Goal: Task Accomplishment & Management: Manage account settings

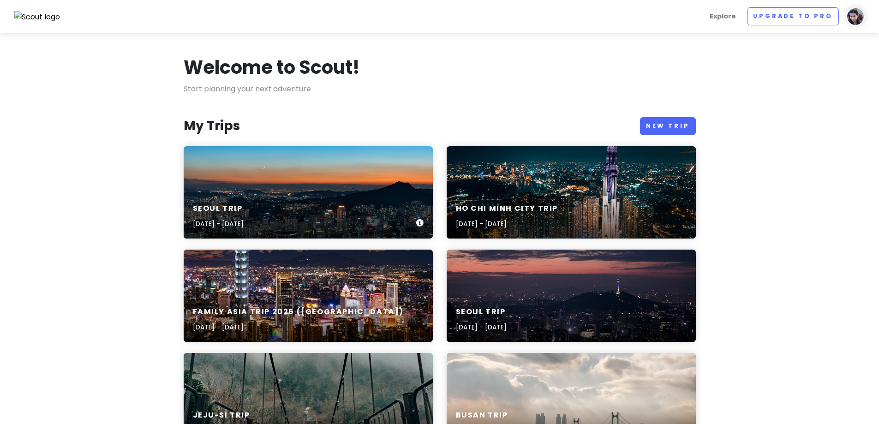
click at [277, 176] on div "Seoul Trip [DATE] - [DATE]" at bounding box center [308, 192] width 249 height 92
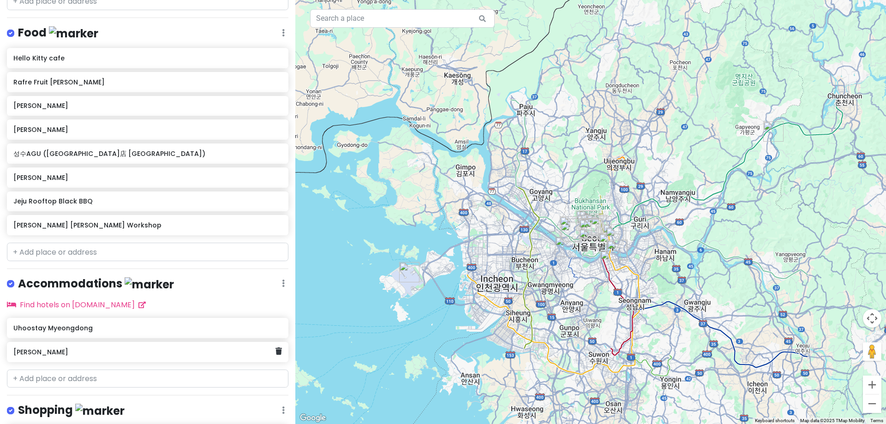
scroll to position [462, 0]
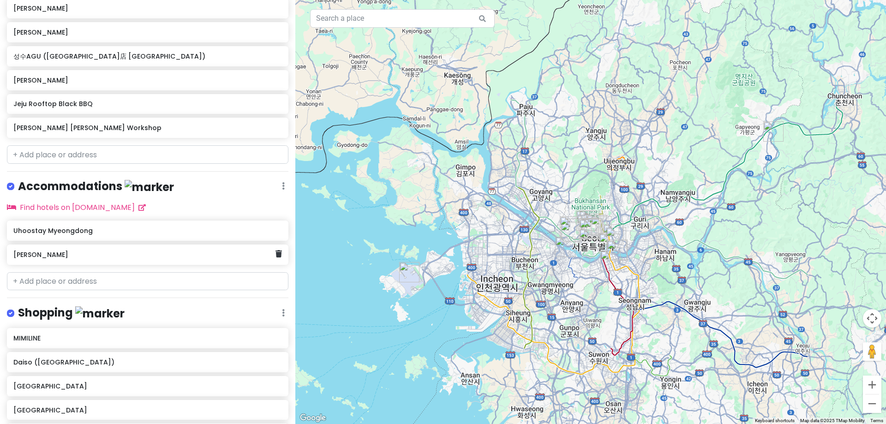
click at [252, 252] on h6 "[PERSON_NAME]" at bounding box center [144, 255] width 262 height 8
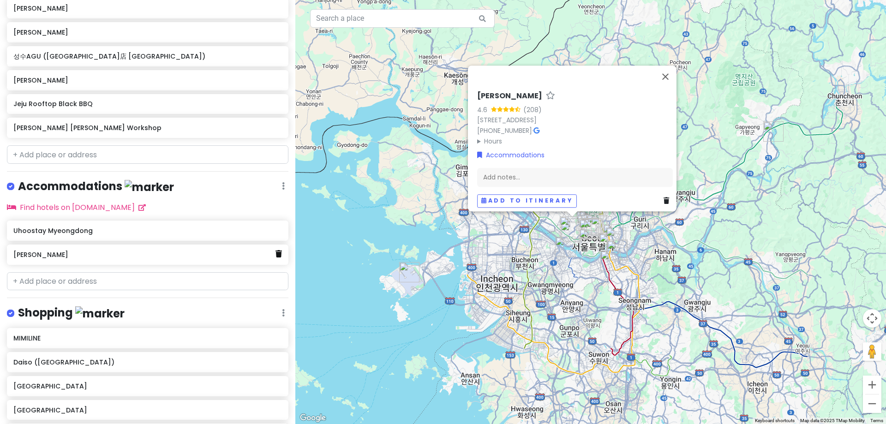
click at [276, 252] on icon at bounding box center [279, 253] width 6 height 7
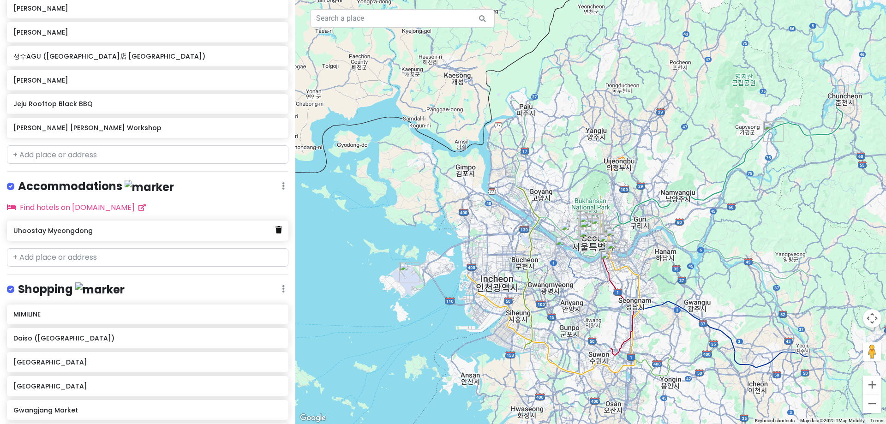
click at [276, 228] on icon at bounding box center [279, 229] width 6 height 7
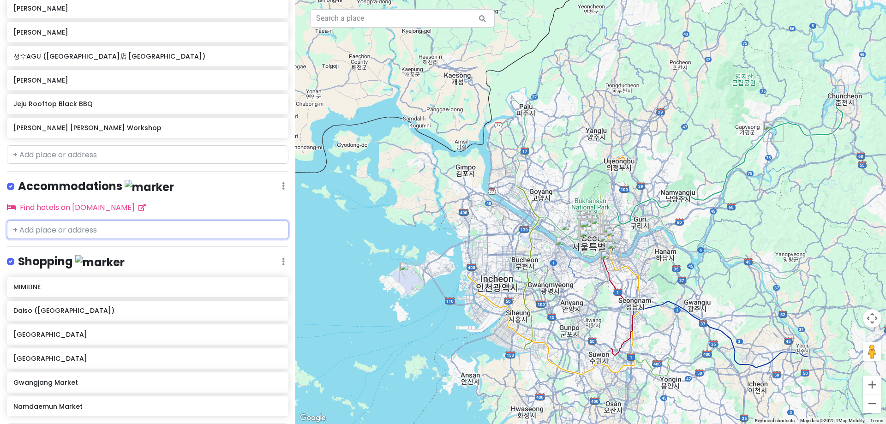
click at [209, 227] on input "text" at bounding box center [148, 230] width 282 height 18
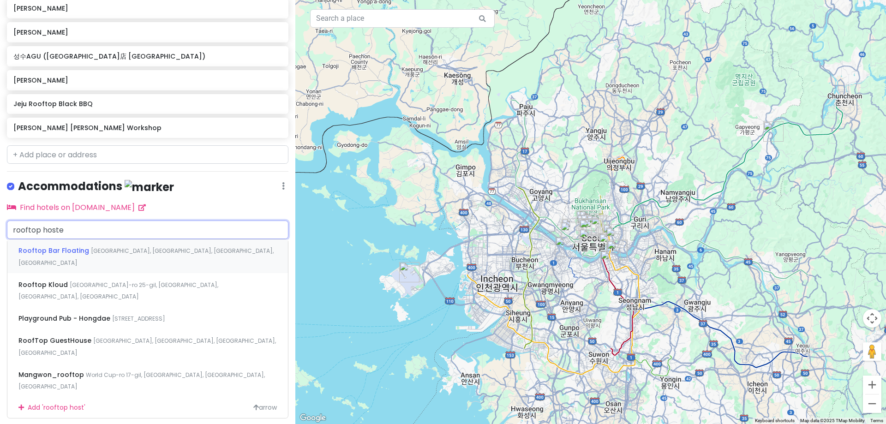
type input "rooftop hostel"
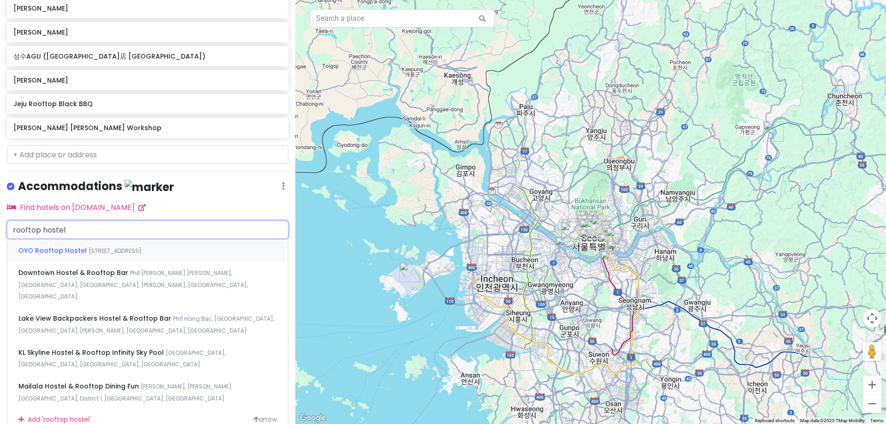
click at [142, 247] on span "[STREET_ADDRESS]" at bounding box center [115, 251] width 53 height 8
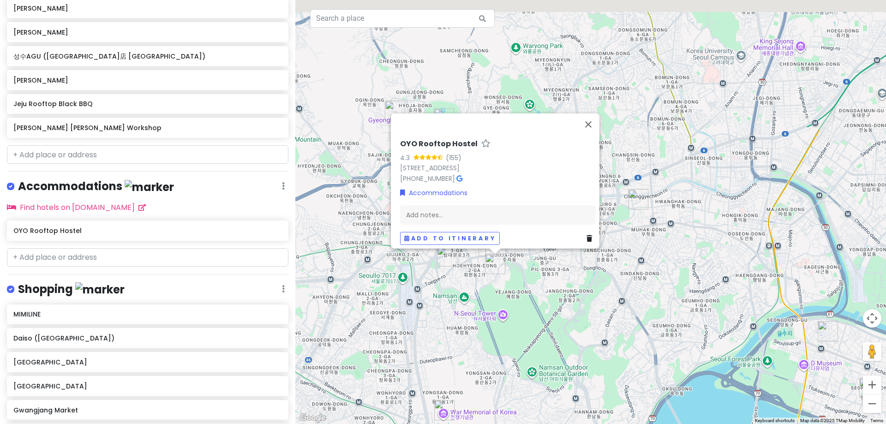
drag, startPoint x: 506, startPoint y: 221, endPoint x: 520, endPoint y: 298, distance: 78.3
click at [520, 298] on div "OYO Rooftop Hostel 4.3 (155) [STREET_ADDRESS] [PHONE_NUMBER] · Accommodations A…" at bounding box center [590, 212] width 591 height 424
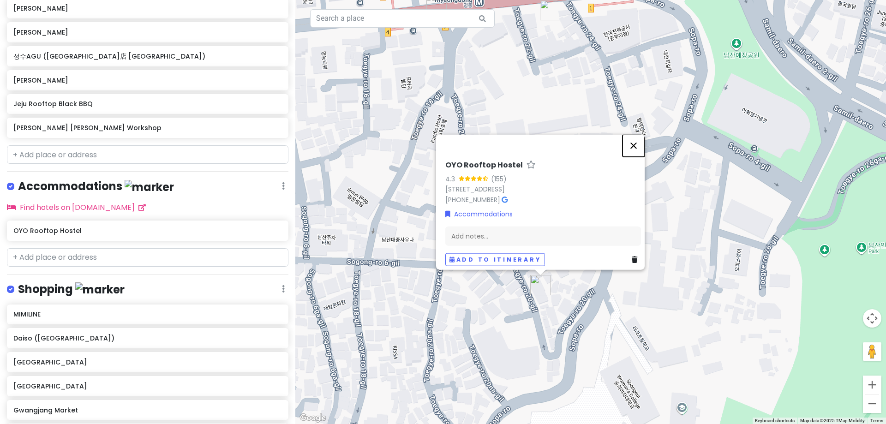
click at [637, 134] on button "Close" at bounding box center [634, 145] width 22 height 22
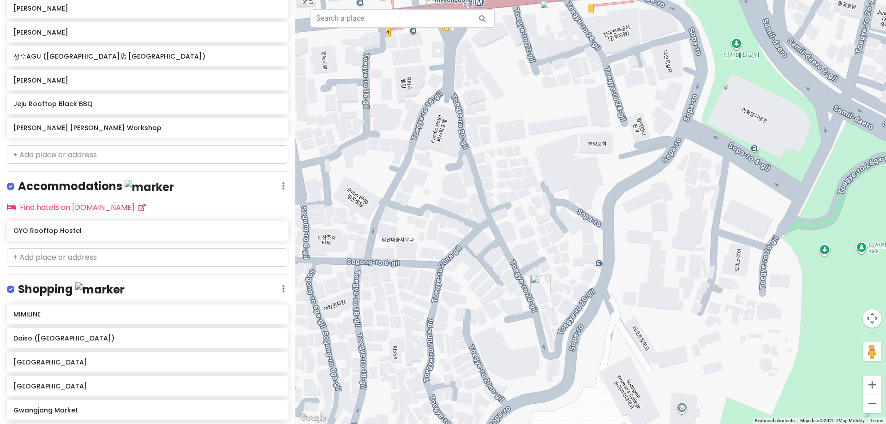
click at [598, 264] on div at bounding box center [590, 212] width 591 height 424
click at [112, 252] on input "text" at bounding box center [148, 257] width 282 height 18
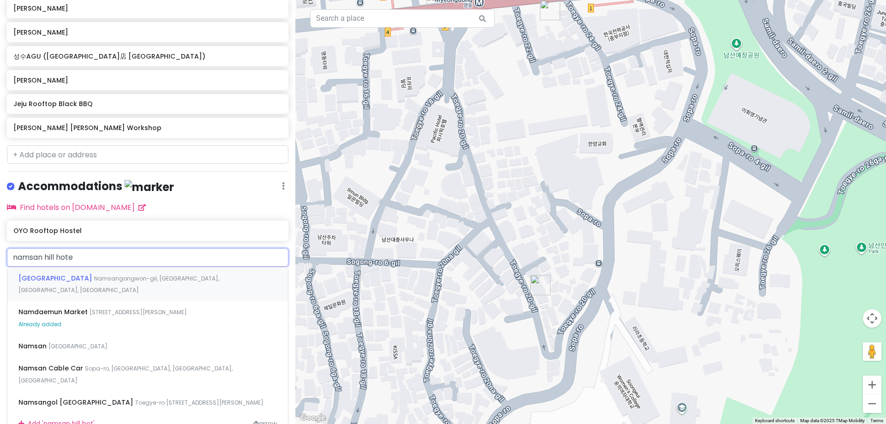
type input "[GEOGRAPHIC_DATA]"
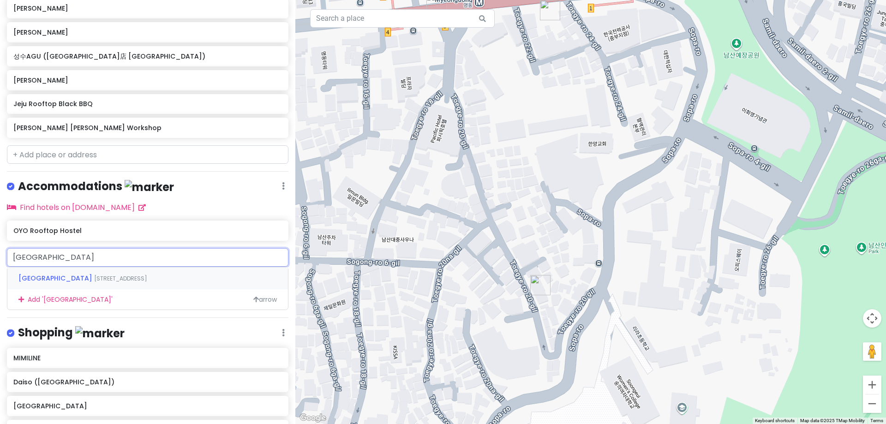
click at [186, 270] on div "[GEOGRAPHIC_DATA] [GEOGRAPHIC_DATA]-ro [STREET_ADDRESS]" at bounding box center [147, 278] width 281 height 22
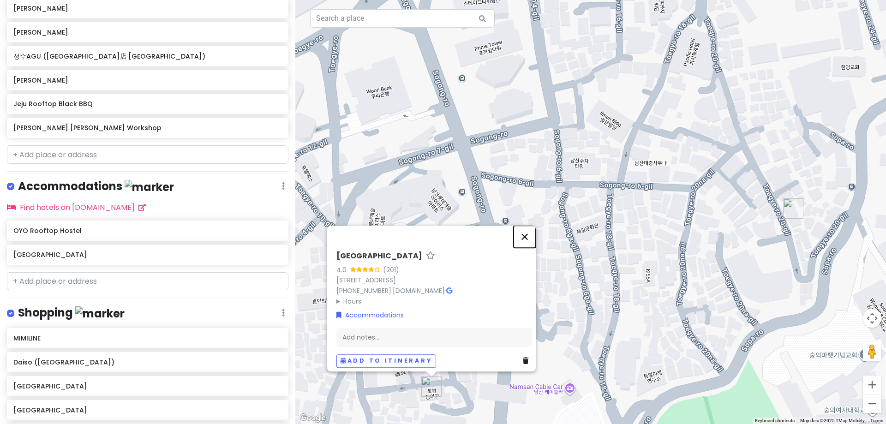
click at [528, 228] on button "Close" at bounding box center [525, 237] width 22 height 22
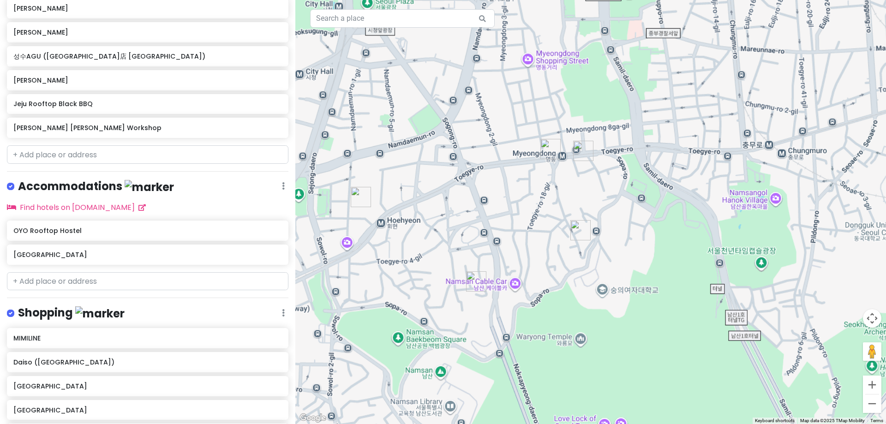
drag, startPoint x: 487, startPoint y: 332, endPoint x: 487, endPoint y: 293, distance: 39.2
click at [487, 293] on div at bounding box center [590, 212] width 591 height 424
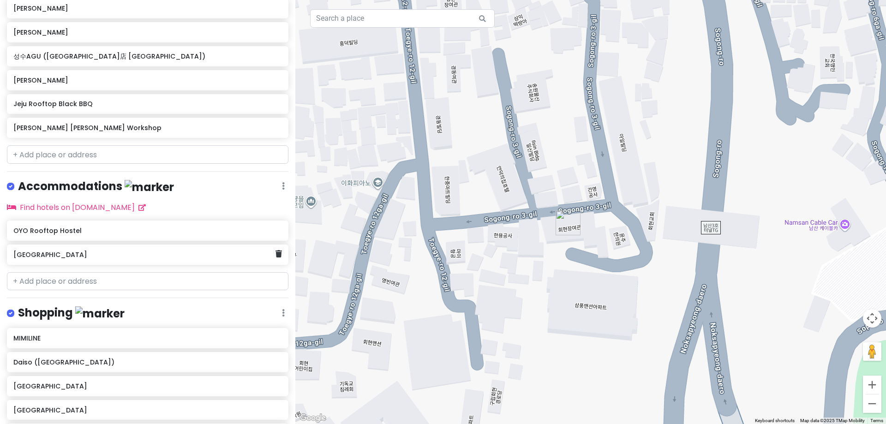
click at [266, 254] on h6 "[GEOGRAPHIC_DATA]" at bounding box center [144, 255] width 262 height 8
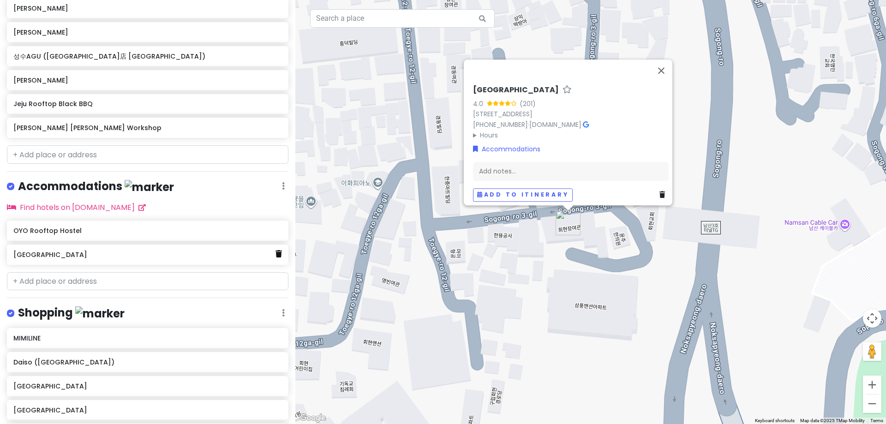
click at [276, 252] on icon at bounding box center [279, 253] width 6 height 7
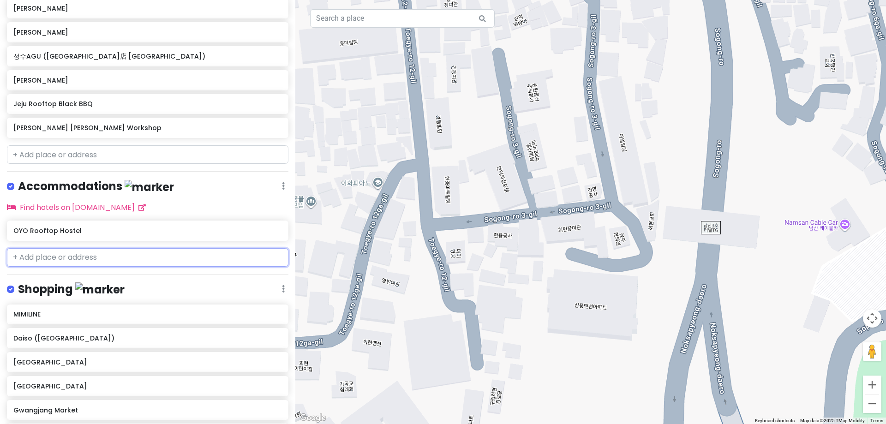
click at [184, 253] on input "text" at bounding box center [148, 257] width 282 height 18
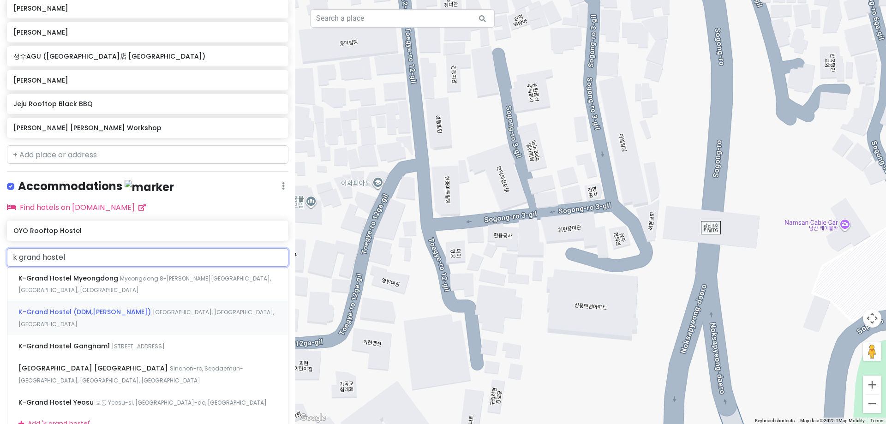
type input "k grand hostel d"
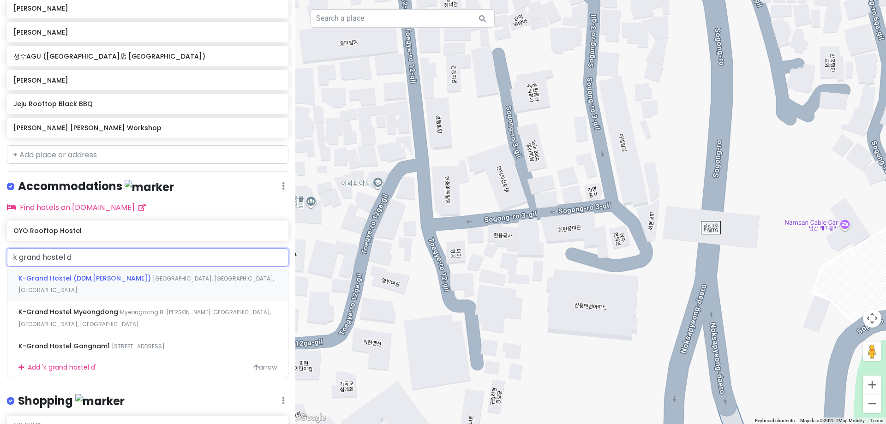
click at [179, 277] on span "[GEOGRAPHIC_DATA], [GEOGRAPHIC_DATA], [GEOGRAPHIC_DATA]" at bounding box center [146, 285] width 256 height 20
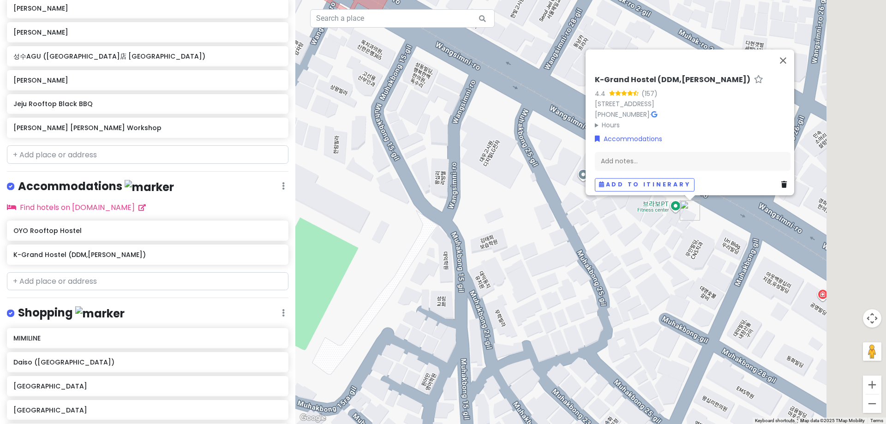
drag, startPoint x: 719, startPoint y: 286, endPoint x: 544, endPoint y: 333, distance: 181.5
click at [544, 333] on div "K-Grand Hostel (DDM,[GEOGRAPHIC_DATA]) 4.4 (157) [GEOGRAPHIC_DATA], [STREET_ADD…" at bounding box center [590, 212] width 591 height 424
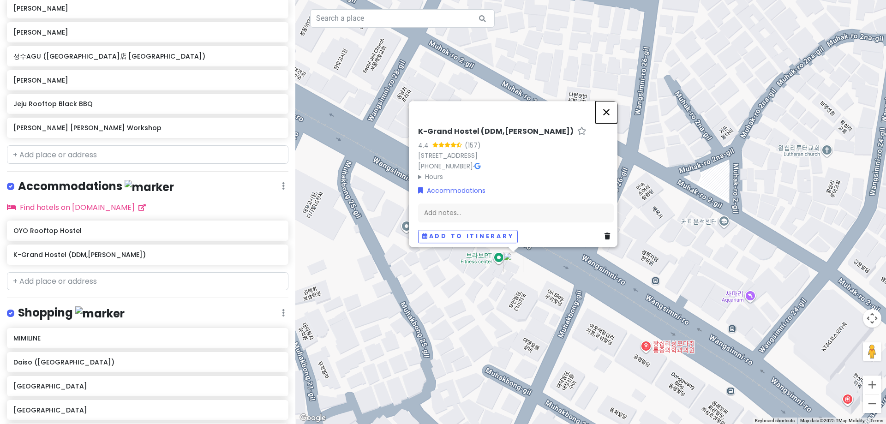
click at [611, 107] on button "Close" at bounding box center [606, 112] width 22 height 22
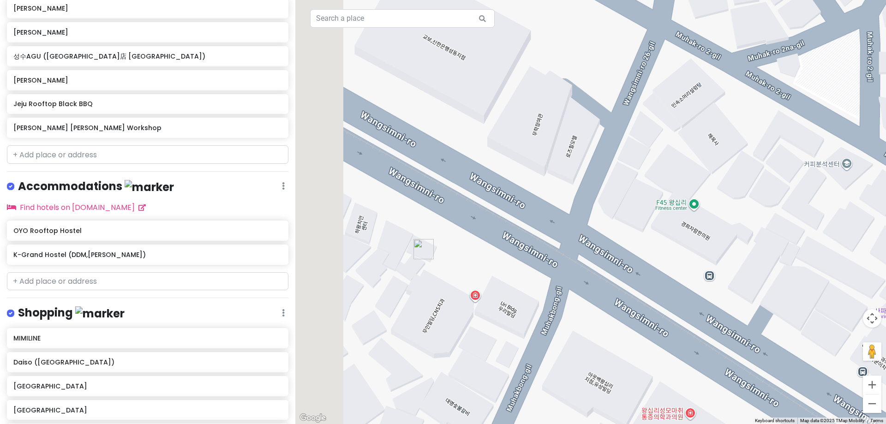
drag, startPoint x: 535, startPoint y: 262, endPoint x: 672, endPoint y: 261, distance: 136.2
click at [672, 261] on div at bounding box center [590, 212] width 591 height 424
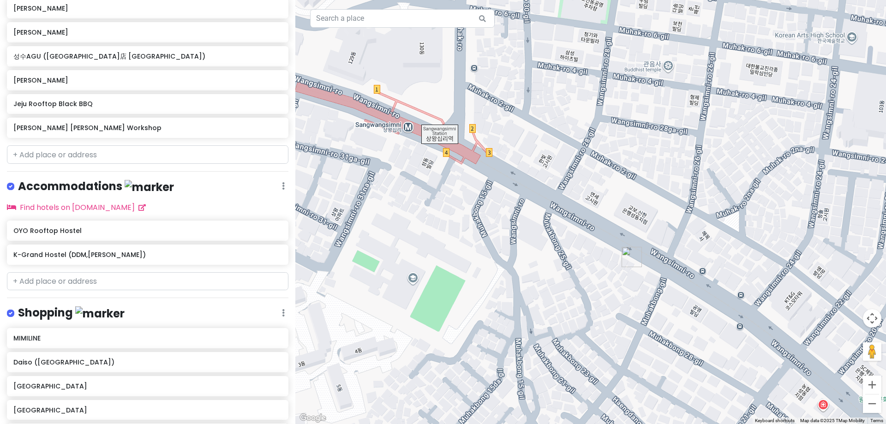
drag, startPoint x: 538, startPoint y: 237, endPoint x: 629, endPoint y: 252, distance: 91.7
click at [629, 252] on img "K-Grand Hostel (DDM,Wangsimni)" at bounding box center [632, 257] width 20 height 20
click at [208, 238] on div "OYO Rooftop Hostel" at bounding box center [148, 231] width 282 height 20
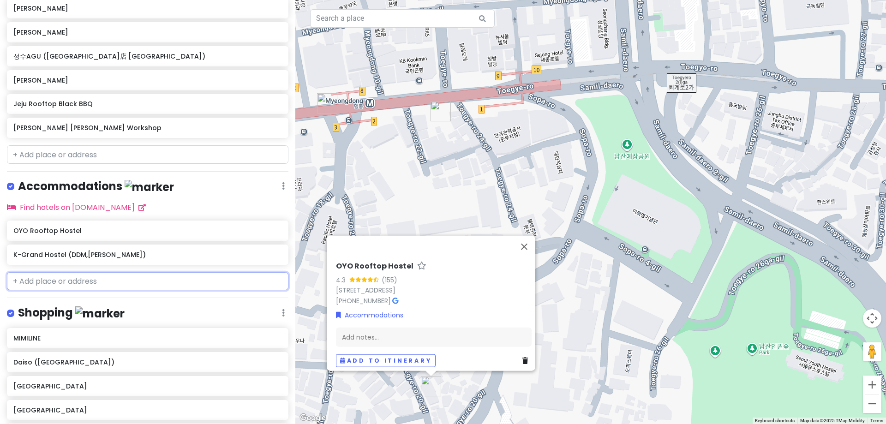
click at [202, 283] on input "text" at bounding box center [148, 281] width 282 height 18
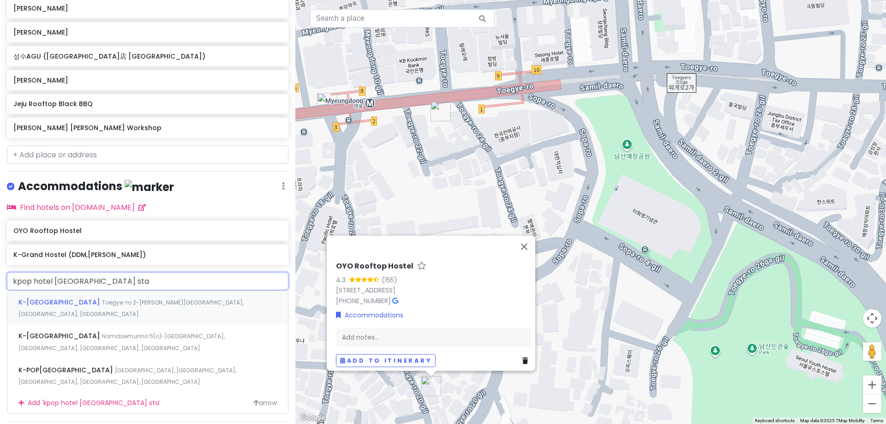
type input "kpop hotel [GEOGRAPHIC_DATA] stat"
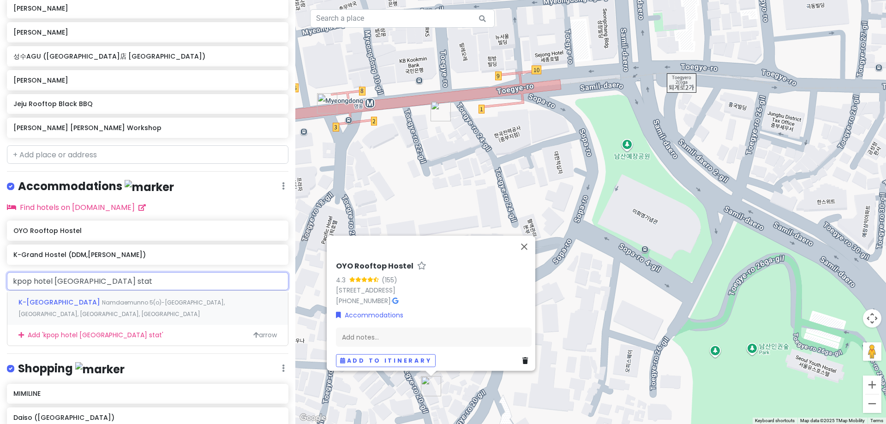
click at [183, 299] on span "Namdaemunno 5(o)-[GEOGRAPHIC_DATA], [GEOGRAPHIC_DATA], [GEOGRAPHIC_DATA], [GEOG…" at bounding box center [121, 309] width 206 height 20
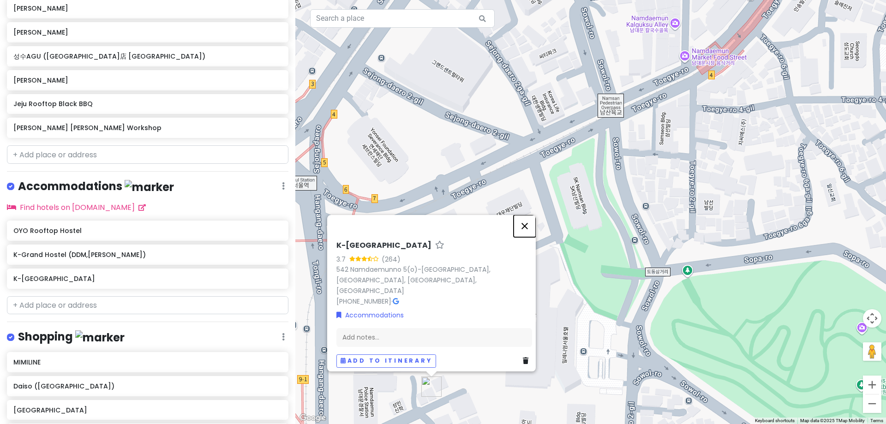
click at [530, 233] on button "Close" at bounding box center [525, 226] width 22 height 22
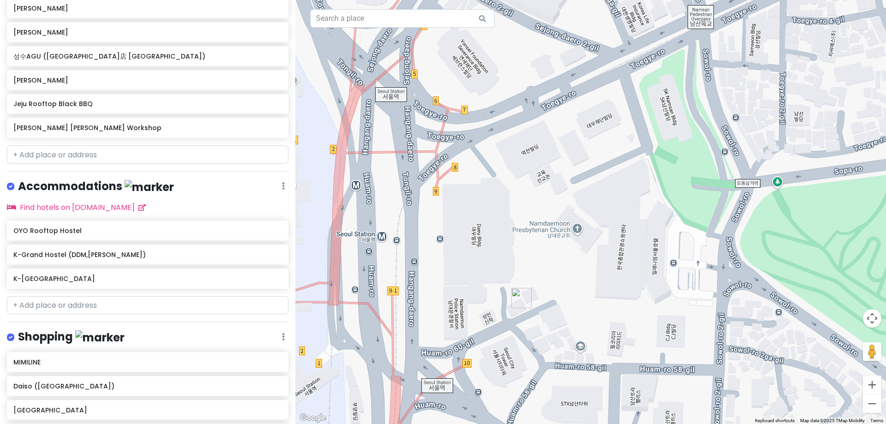
drag, startPoint x: 484, startPoint y: 316, endPoint x: 575, endPoint y: 223, distance: 129.9
click at [575, 223] on div at bounding box center [590, 212] width 591 height 424
click at [126, 307] on input "text" at bounding box center [148, 305] width 282 height 18
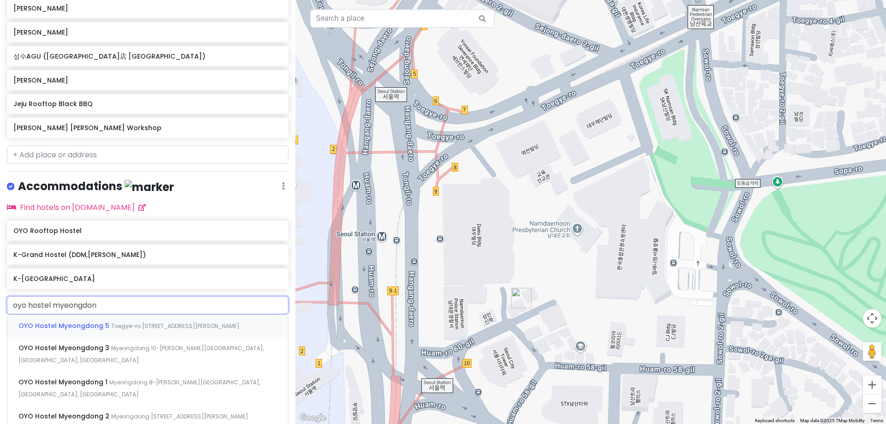
type input "oyo hostel myeongdong"
click at [174, 330] on span "Myeongdong 10-[PERSON_NAME][GEOGRAPHIC_DATA], [GEOGRAPHIC_DATA], [GEOGRAPHIC_DA…" at bounding box center [175, 326] width 128 height 8
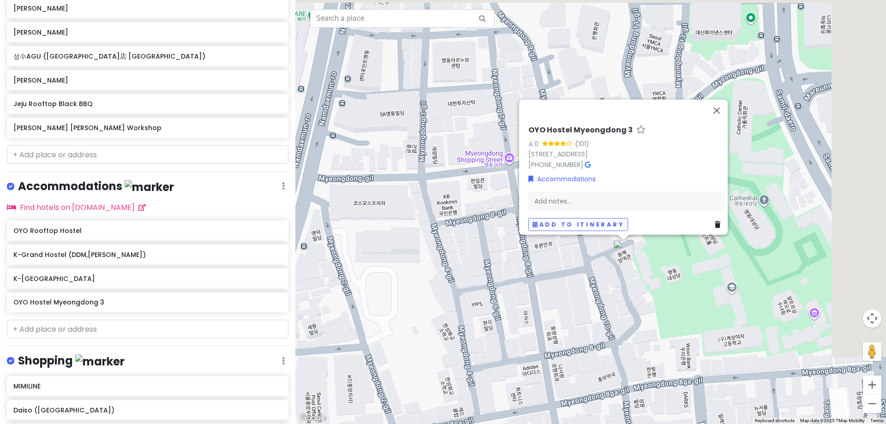
drag, startPoint x: 622, startPoint y: 209, endPoint x: 482, endPoint y: 273, distance: 153.7
click at [483, 273] on div "OYO Hostel Myeongdong 3 4.0 (101) [GEOGRAPHIC_DATA], [STREET_ADDRESS] [PHONE_NU…" at bounding box center [590, 212] width 591 height 424
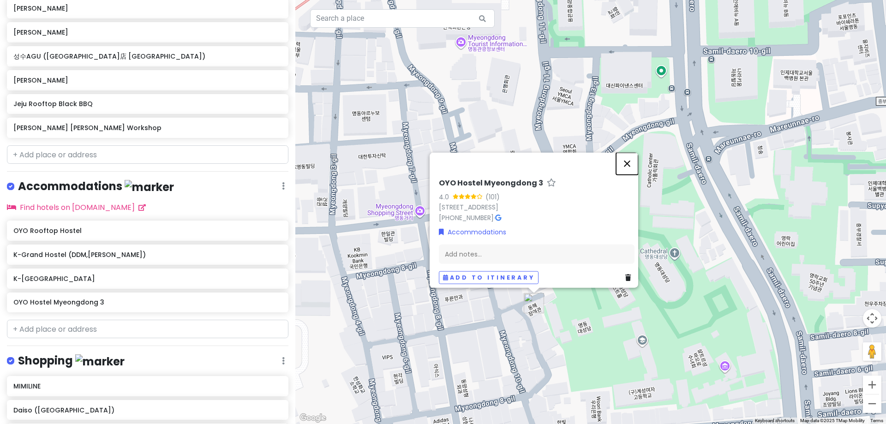
click at [637, 152] on button "Close" at bounding box center [627, 163] width 22 height 22
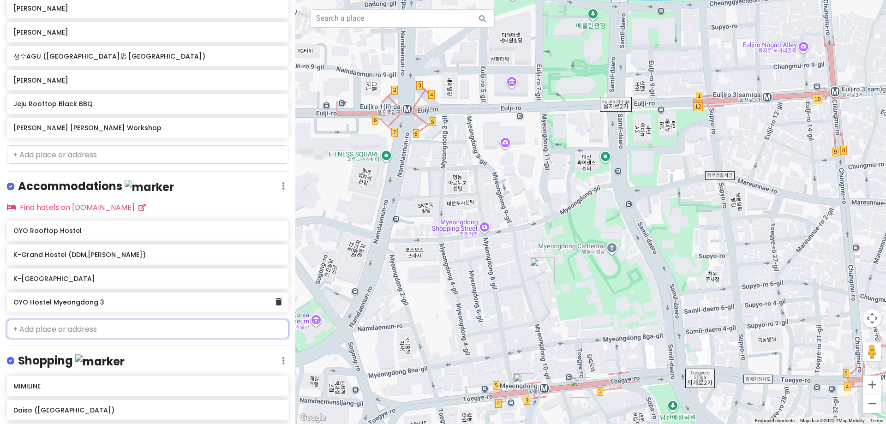
click at [249, 303] on h6 "OYO Hostel Myeongdong 3" at bounding box center [144, 302] width 262 height 8
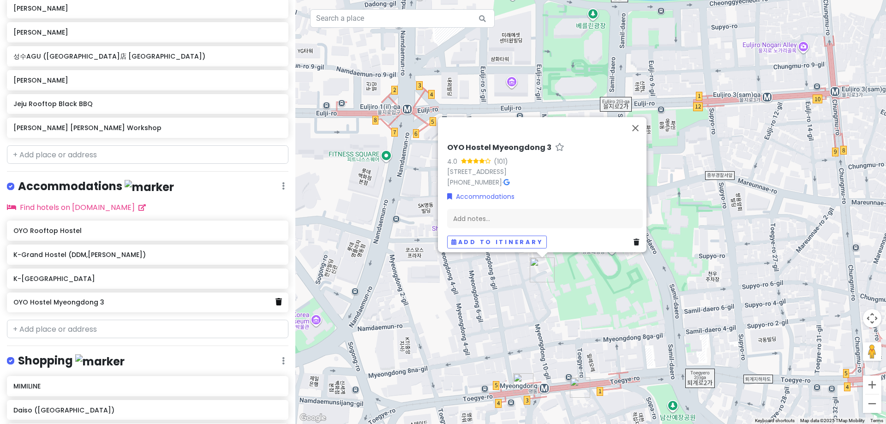
click at [276, 302] on icon at bounding box center [279, 301] width 6 height 7
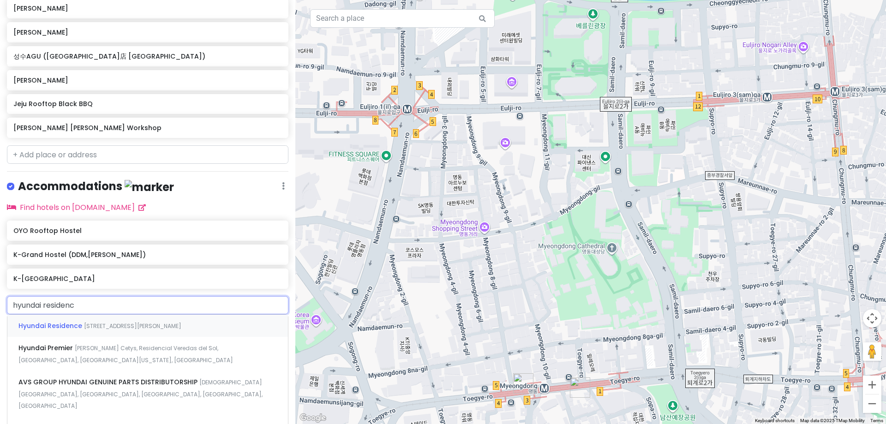
type input "hyundai residence"
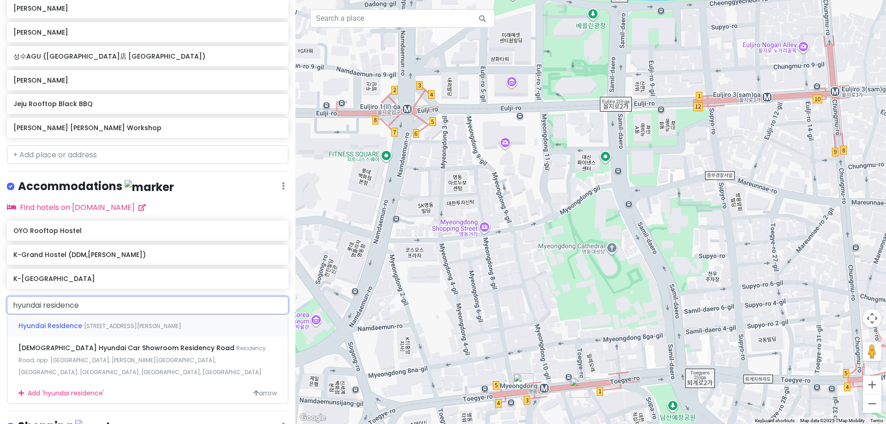
click at [233, 325] on div "Hyundai Residence [GEOGRAPHIC_DATA]-[GEOGRAPHIC_DATA][PERSON_NAME], [GEOGRAPHIC…" at bounding box center [147, 326] width 281 height 22
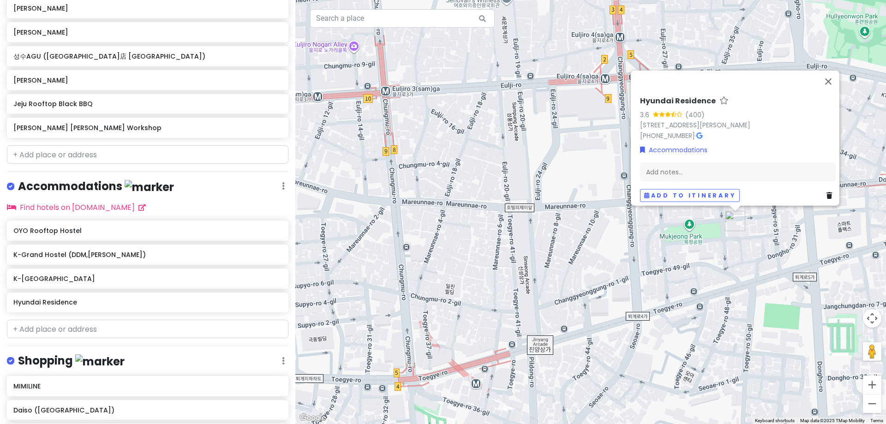
drag, startPoint x: 667, startPoint y: 296, endPoint x: 603, endPoint y: 314, distance: 66.1
click at [603, 314] on div "Hyundai Residence 3.6 (400) 7-4 [STREET_ADDRESS][PERSON_NAME] [PHONE_NUMBER] · …" at bounding box center [590, 212] width 591 height 424
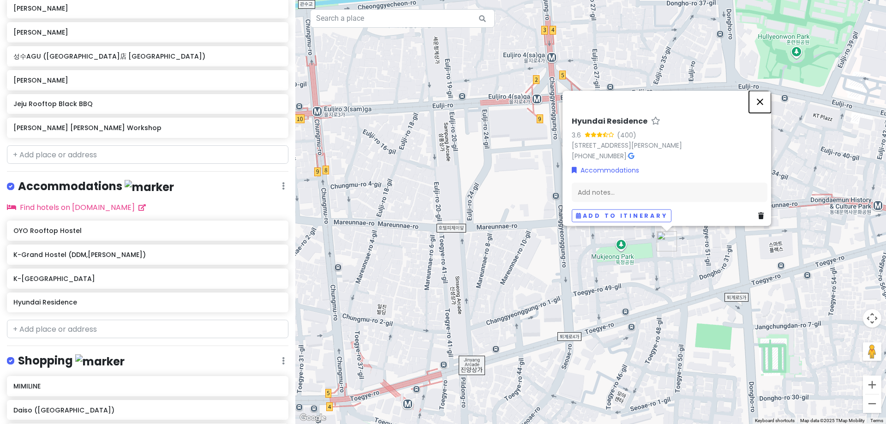
click at [767, 100] on button "Close" at bounding box center [760, 101] width 22 height 22
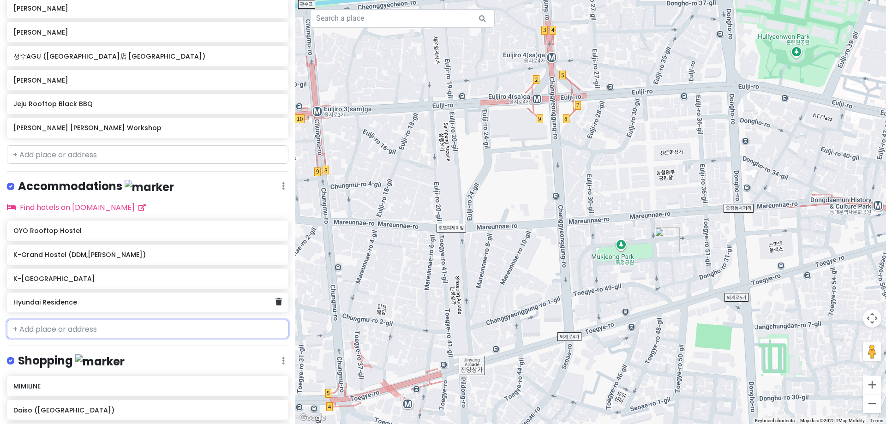
click at [255, 301] on h6 "Hyundai Residence" at bounding box center [144, 302] width 262 height 8
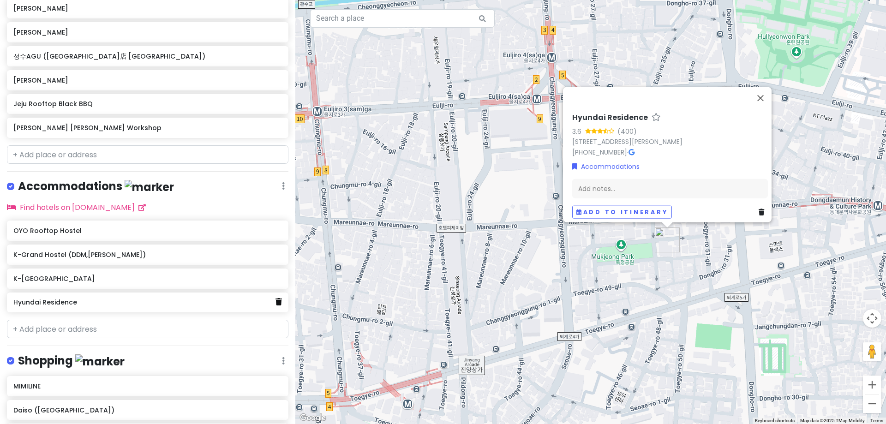
click at [276, 302] on icon at bounding box center [279, 301] width 6 height 7
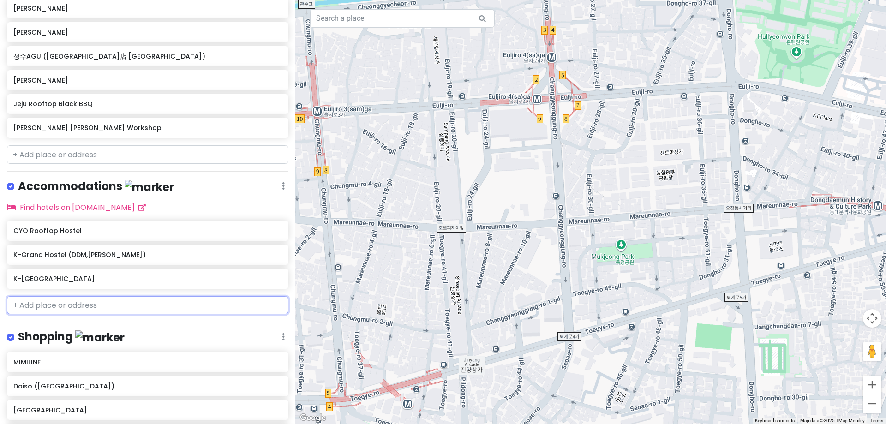
click at [68, 306] on input "text" at bounding box center [148, 305] width 282 height 18
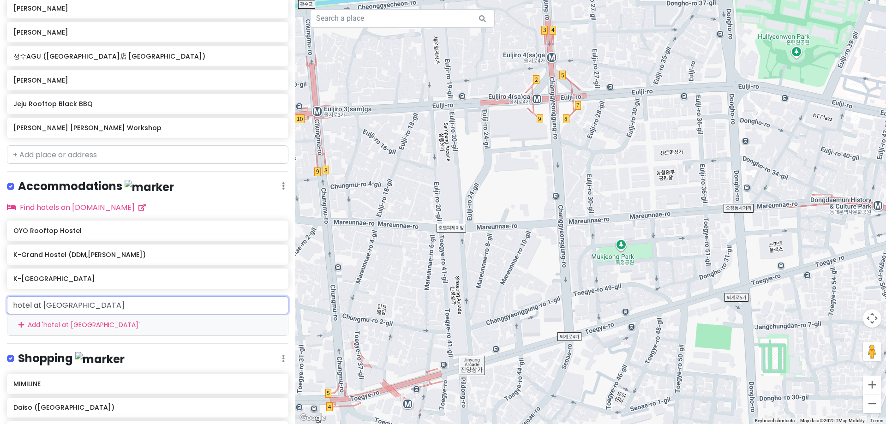
type input "hotel at home"
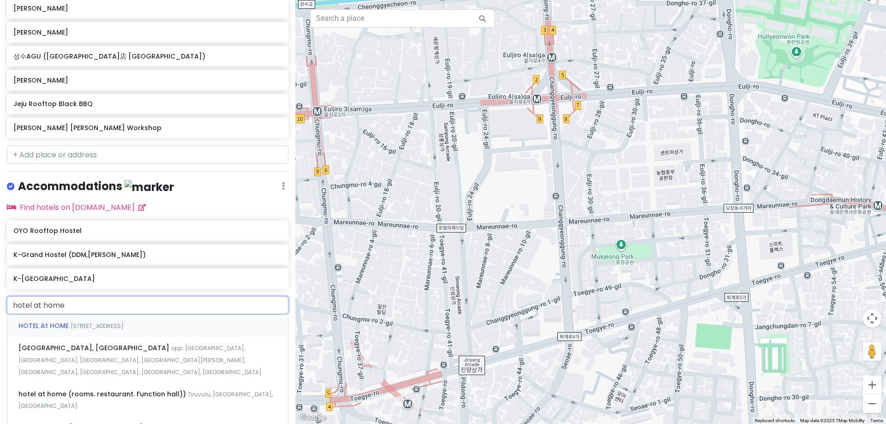
click at [95, 325] on span "[STREET_ADDRESS]" at bounding box center [97, 326] width 53 height 8
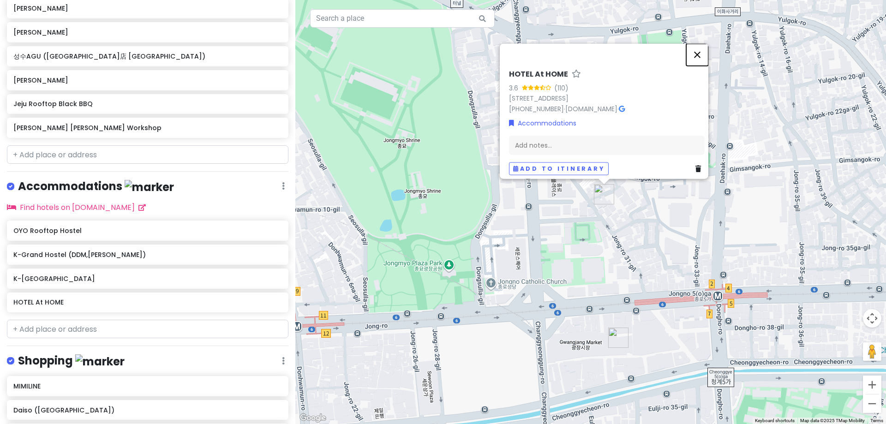
click at [708, 43] on button "Close" at bounding box center [697, 54] width 22 height 22
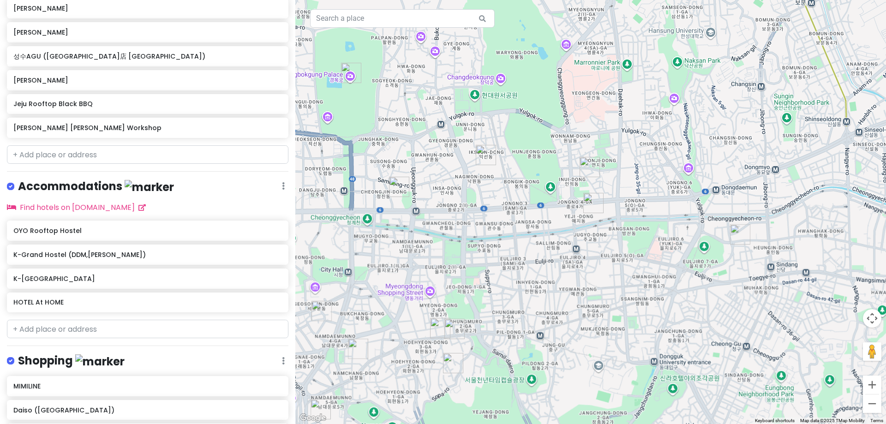
drag, startPoint x: 511, startPoint y: 288, endPoint x: 587, endPoint y: 224, distance: 99.2
click at [587, 224] on div at bounding box center [590, 212] width 591 height 424
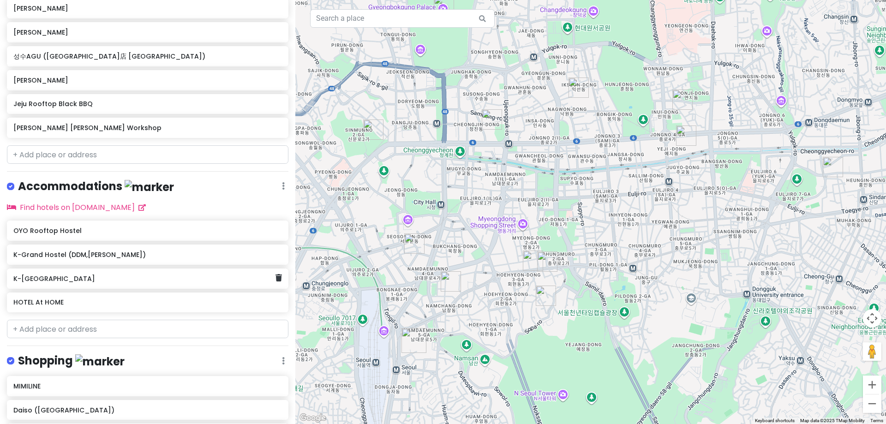
click at [141, 276] on h6 "K-[GEOGRAPHIC_DATA]" at bounding box center [144, 279] width 262 height 8
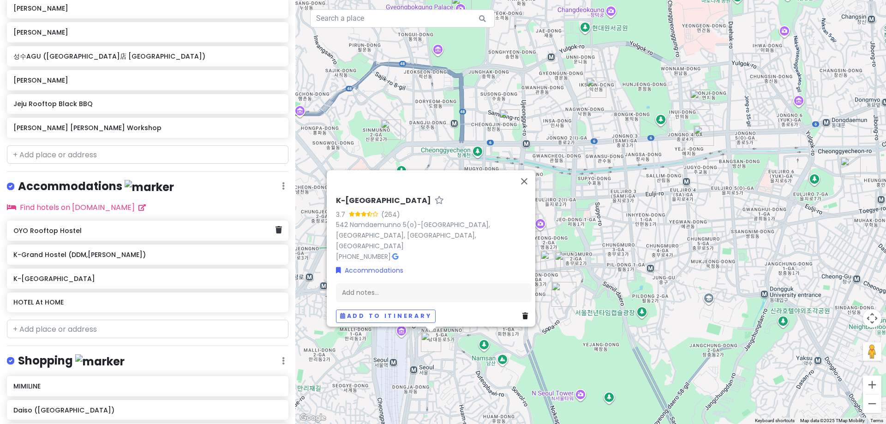
click at [140, 228] on h6 "OYO Rooftop Hostel" at bounding box center [144, 231] width 262 height 8
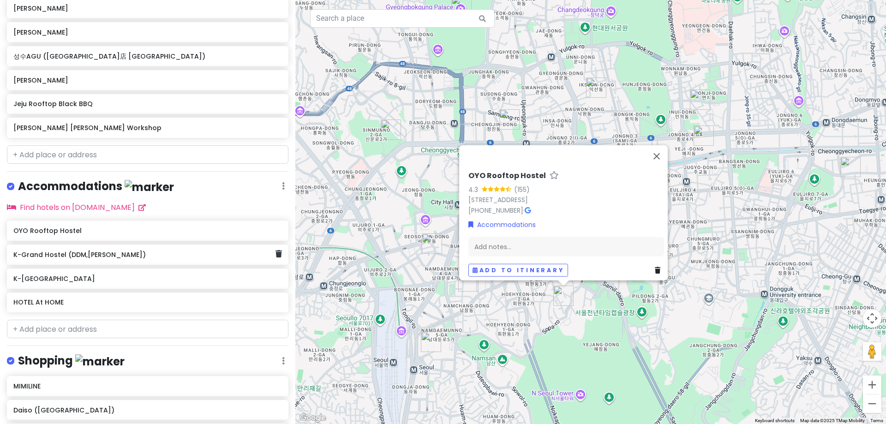
click at [138, 252] on h6 "K-Grand Hostel (DDM,[PERSON_NAME])" at bounding box center [144, 255] width 262 height 8
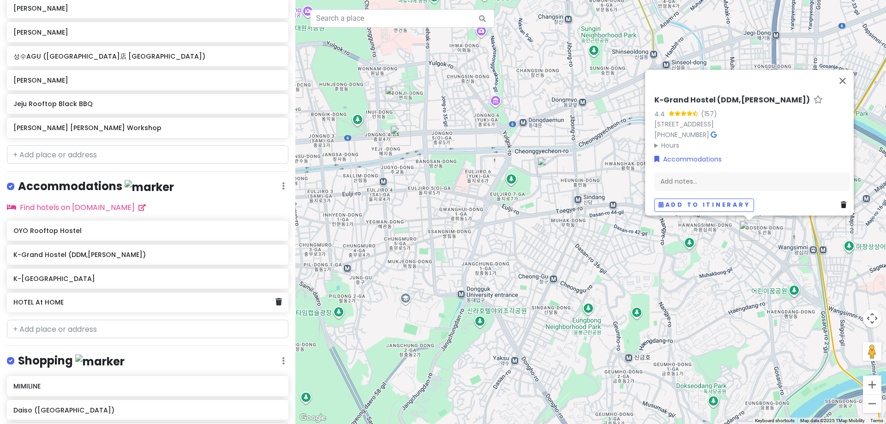
click at [124, 296] on div "HOTEL At HOME" at bounding box center [144, 302] width 262 height 13
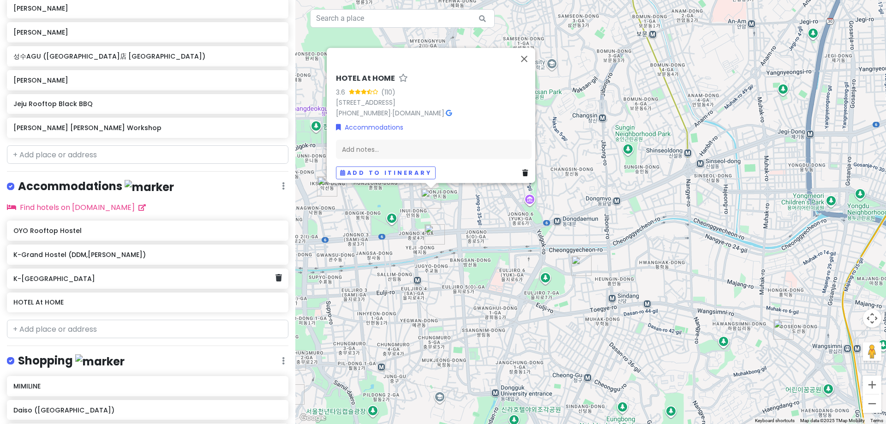
click at [186, 282] on div "K-[GEOGRAPHIC_DATA]" at bounding box center [144, 278] width 262 height 13
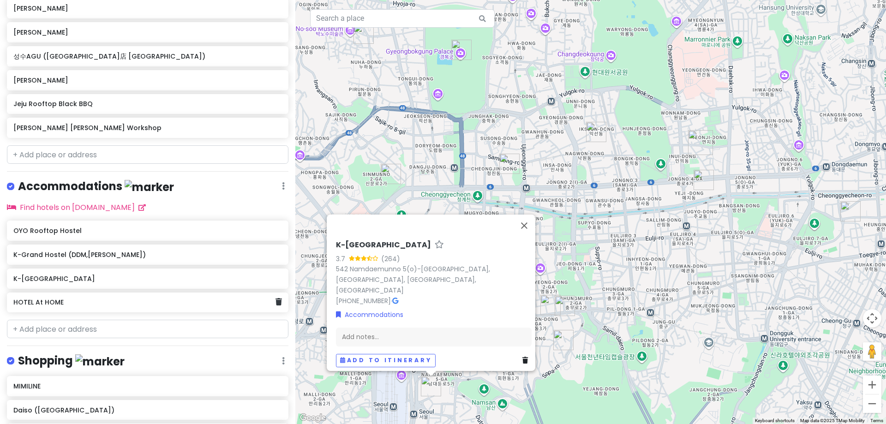
click at [185, 302] on h6 "HOTEL At HOME" at bounding box center [144, 302] width 262 height 8
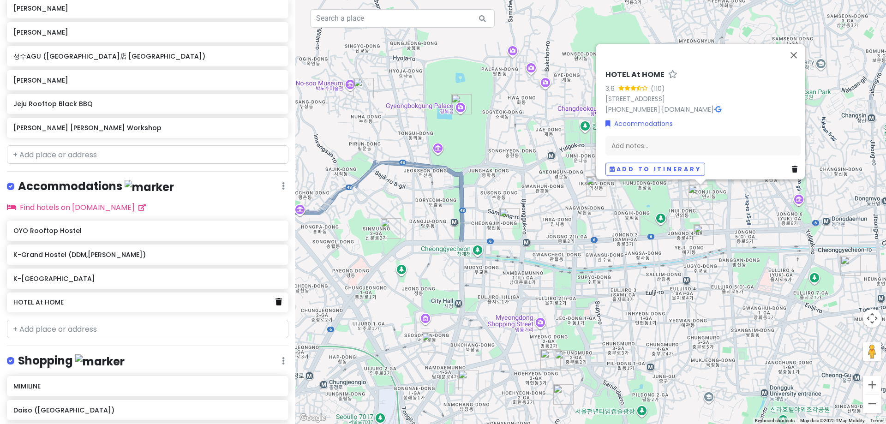
click at [276, 298] on icon at bounding box center [279, 301] width 6 height 7
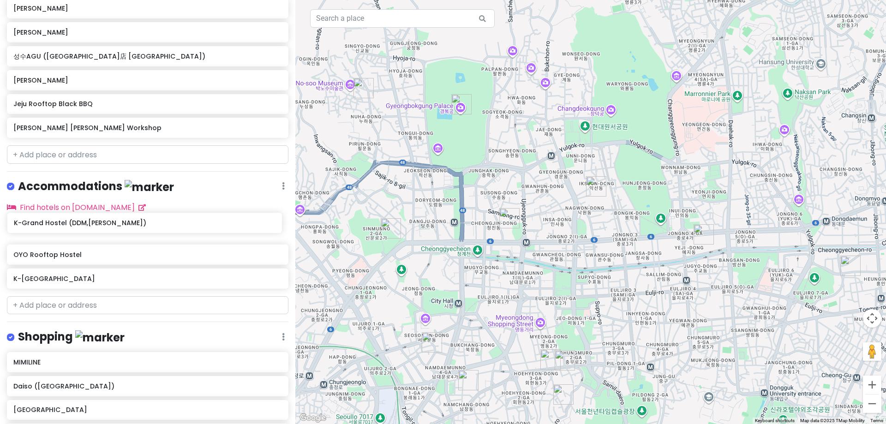
drag, startPoint x: 146, startPoint y: 257, endPoint x: 146, endPoint y: 228, distance: 29.5
click at [146, 228] on div "OYO Rooftop Hostel K-[GEOGRAPHIC_DATA] (DDM,[GEOGRAPHIC_DATA]) K-[GEOGRAPHIC_DA…" at bounding box center [147, 257] width 295 height 72
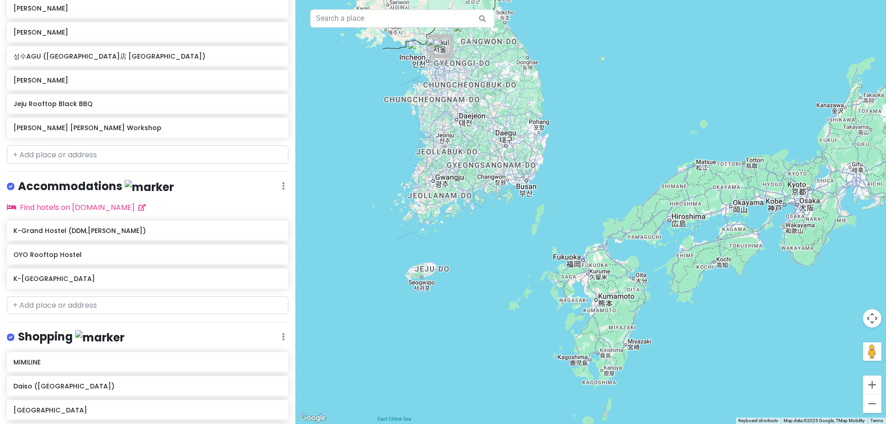
drag, startPoint x: 516, startPoint y: 336, endPoint x: 455, endPoint y: 107, distance: 237.2
click at [455, 107] on div at bounding box center [590, 212] width 591 height 424
